Goal: Ask a question: Seek information or help from site administrators or community

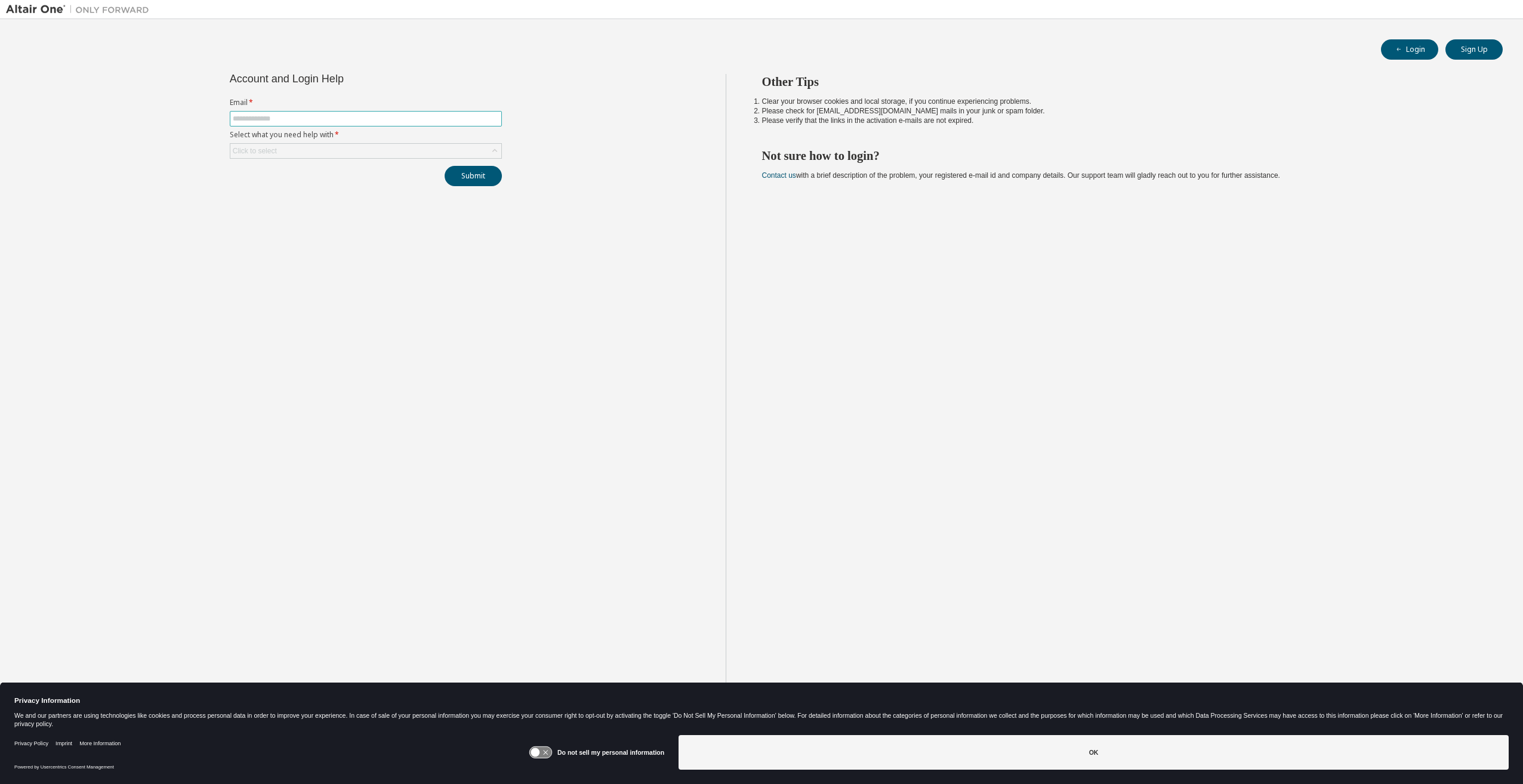
click at [256, 121] on input "text" at bounding box center [366, 118] width 266 height 10
type input "**********"
click at [289, 152] on div "Click to select" at bounding box center [366, 151] width 271 height 15
click at [281, 183] on li "I forgot my password" at bounding box center [365, 184] width 268 height 15
click at [468, 179] on button "Submit" at bounding box center [473, 176] width 57 height 20
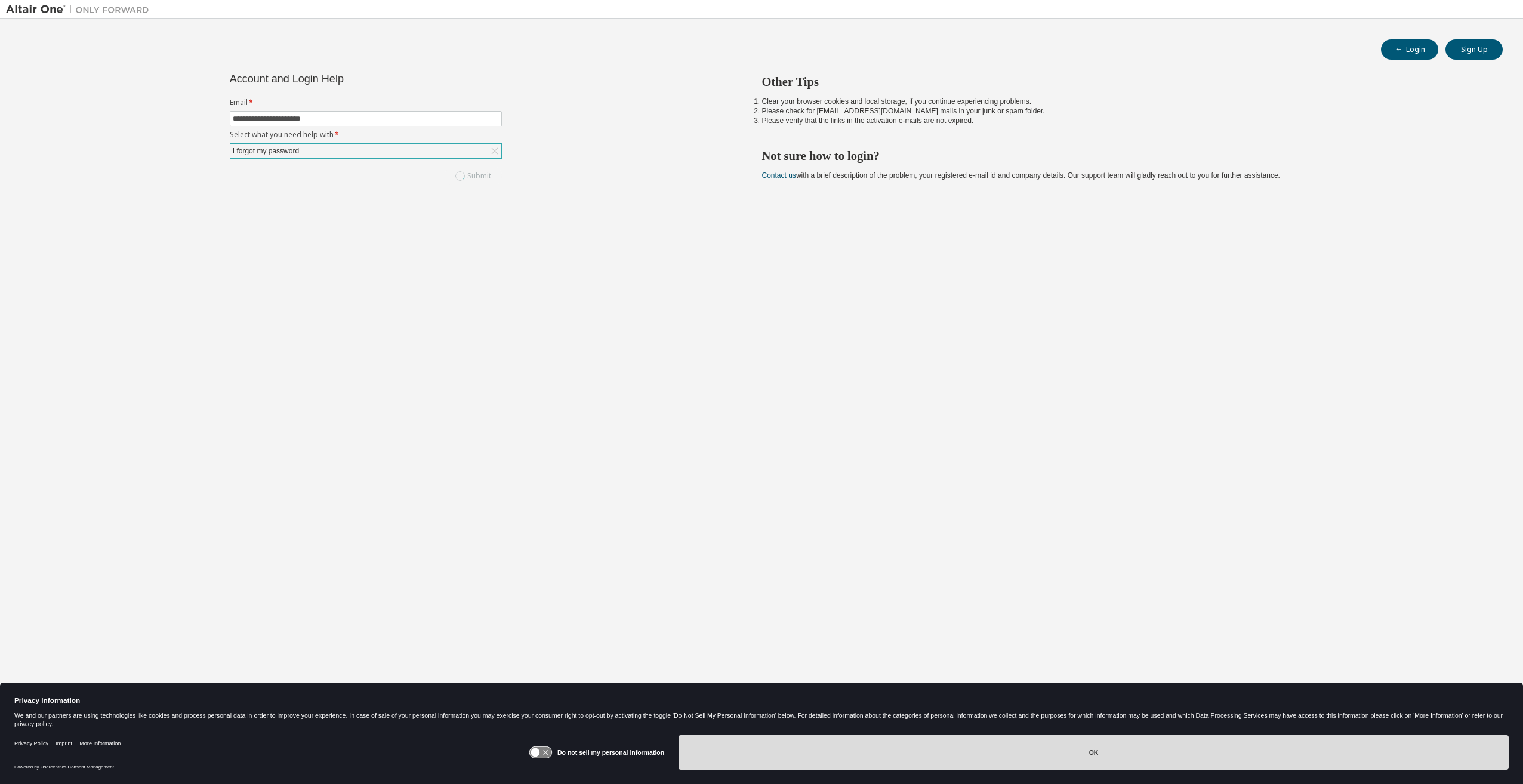
click at [1022, 751] on button "OK" at bounding box center [1094, 752] width 830 height 35
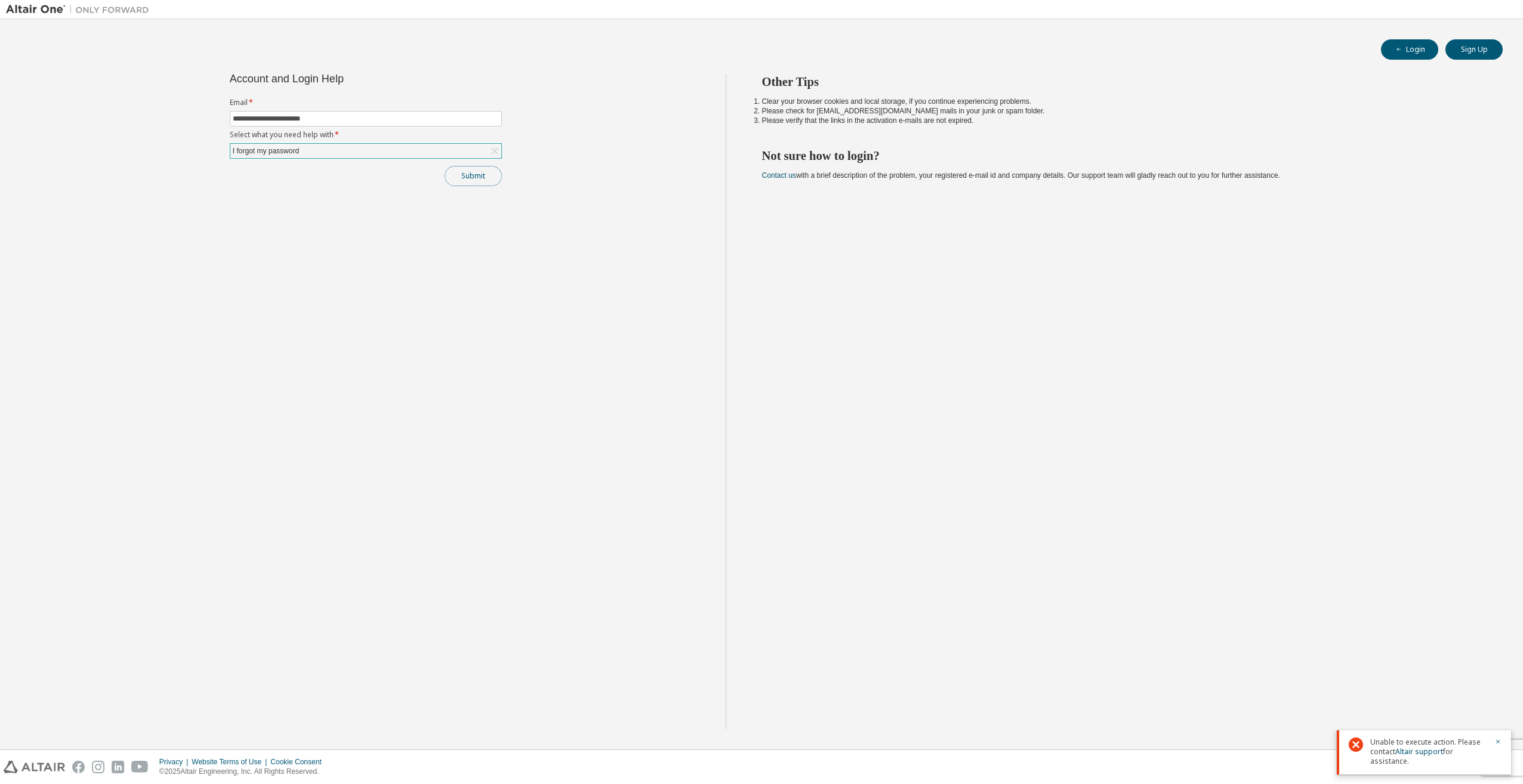
click at [466, 172] on button "Submit" at bounding box center [473, 176] width 57 height 20
click at [1496, 689] on icon "button" at bounding box center [1498, 687] width 7 height 7
click at [1498, 741] on icon "button" at bounding box center [1498, 741] width 4 height 4
click at [362, 151] on div "I forgot my password" at bounding box center [366, 151] width 271 height 15
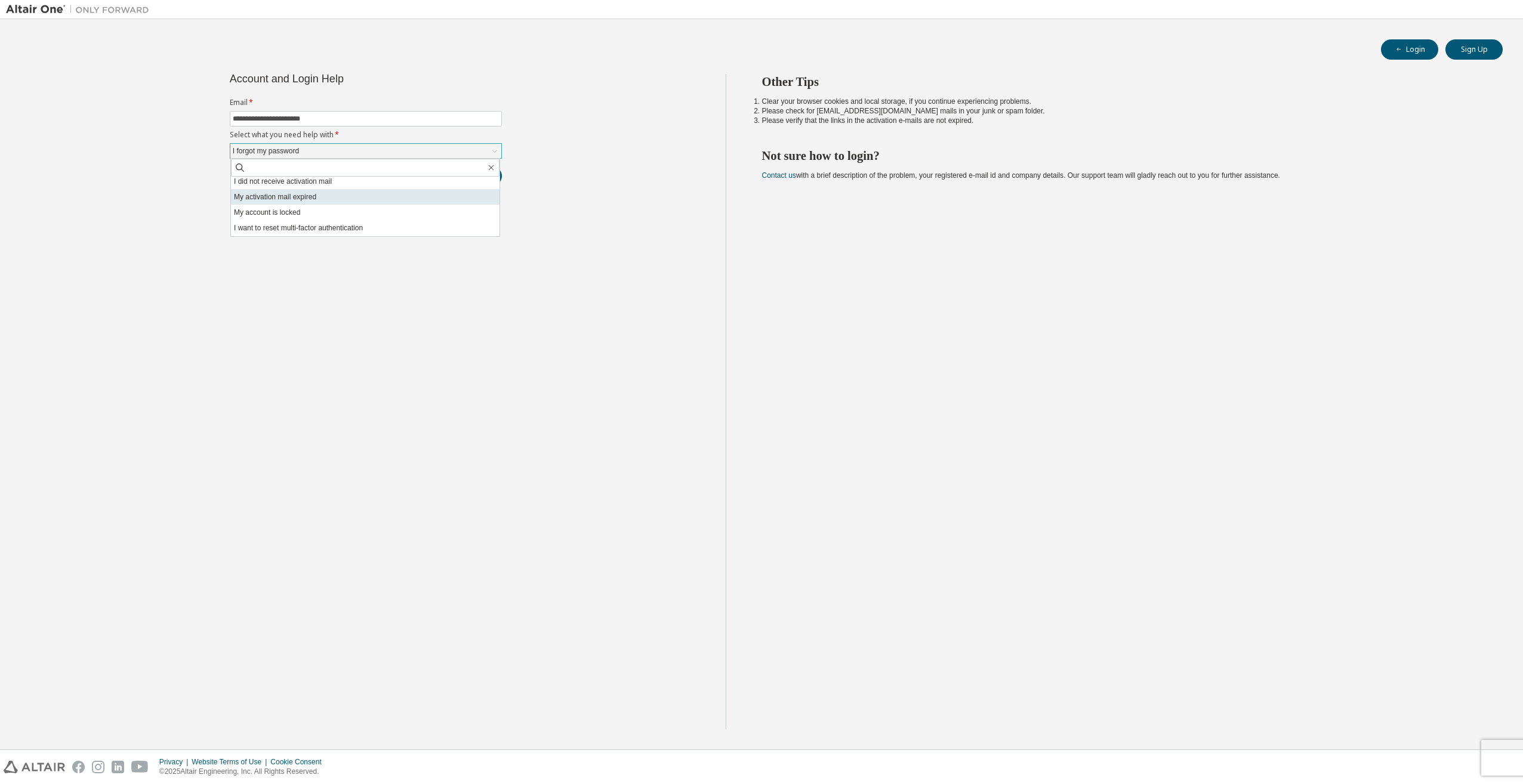
scroll to position [33, 0]
click at [367, 232] on li "I don't know but can't login" at bounding box center [365, 228] width 268 height 15
click at [465, 173] on button "Submit" at bounding box center [473, 176] width 57 height 20
